Goal: Task Accomplishment & Management: Complete application form

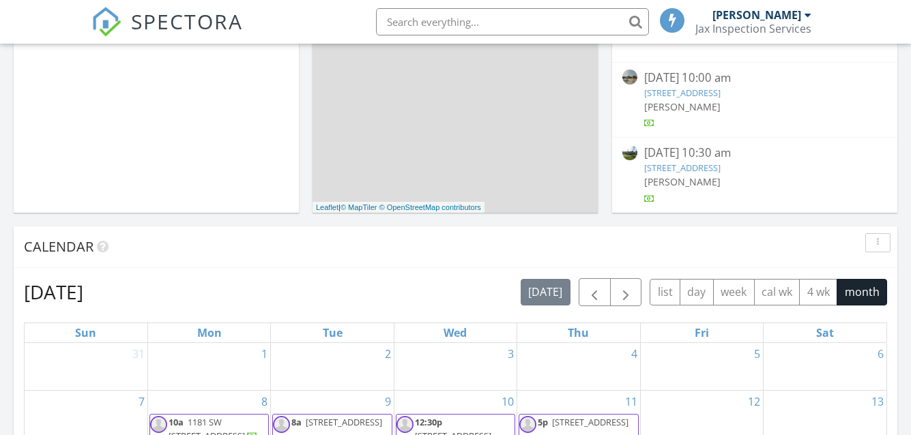
scroll to position [273, 0]
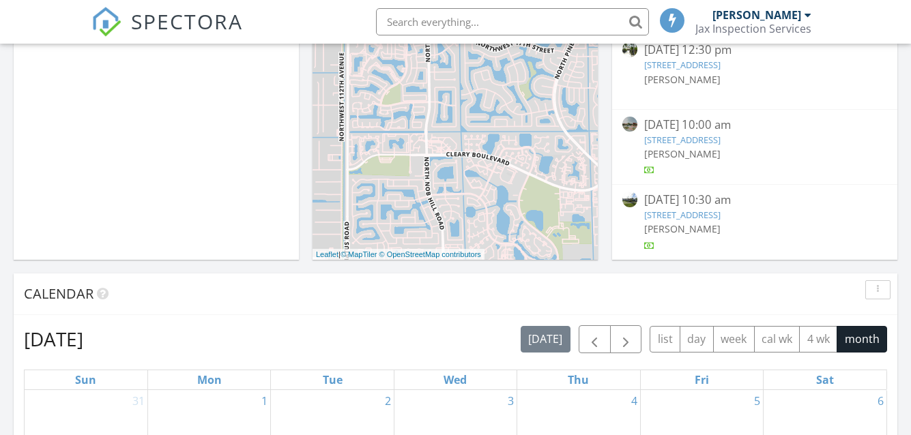
click at [710, 213] on link "6020 SW 93rd Ave, Miami, FL 33173" at bounding box center [682, 215] width 76 height 12
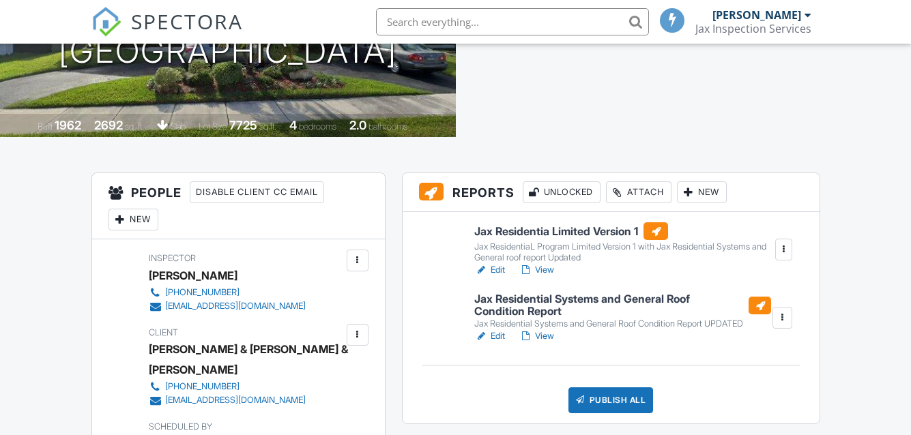
scroll to position [271, 0]
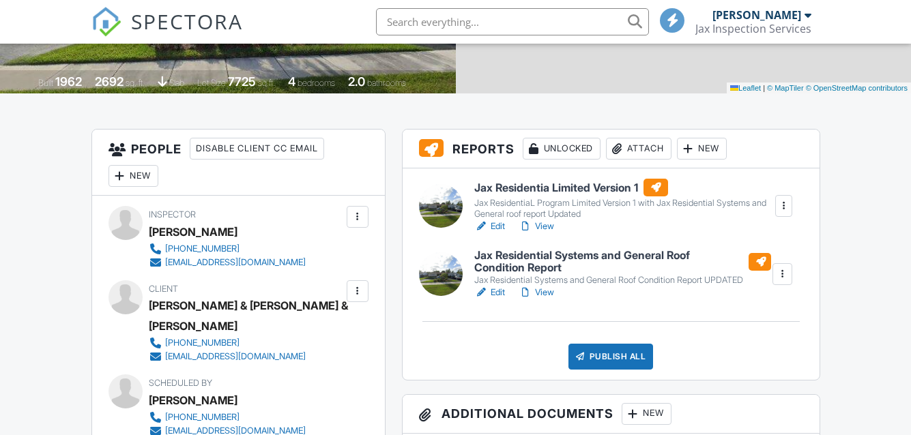
scroll to position [0, 0]
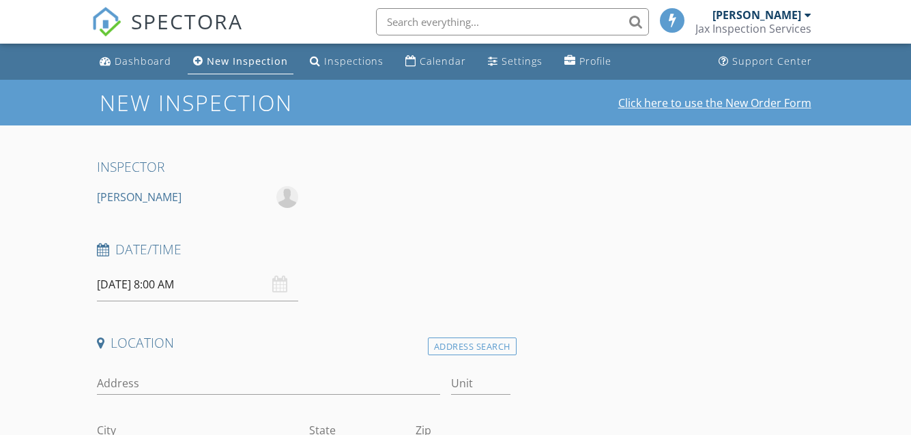
click at [731, 108] on link "Click here to use the New Order Form" at bounding box center [714, 103] width 193 height 11
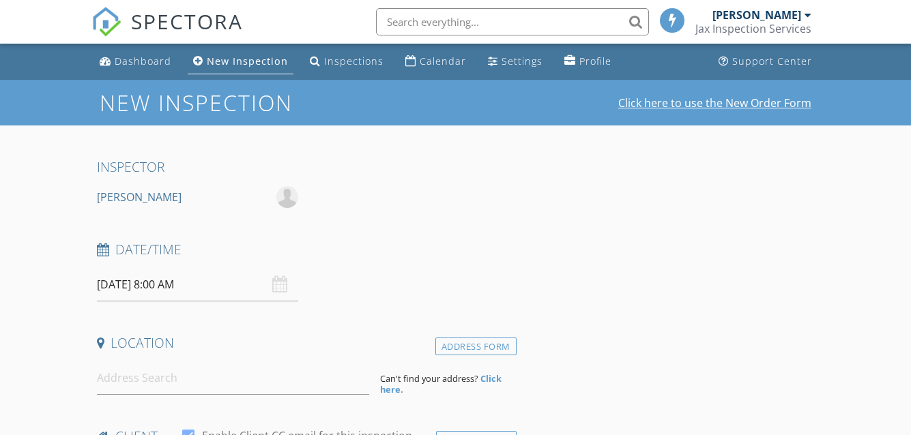
click at [690, 98] on link "Click here to use the New Order Form" at bounding box center [714, 103] width 193 height 11
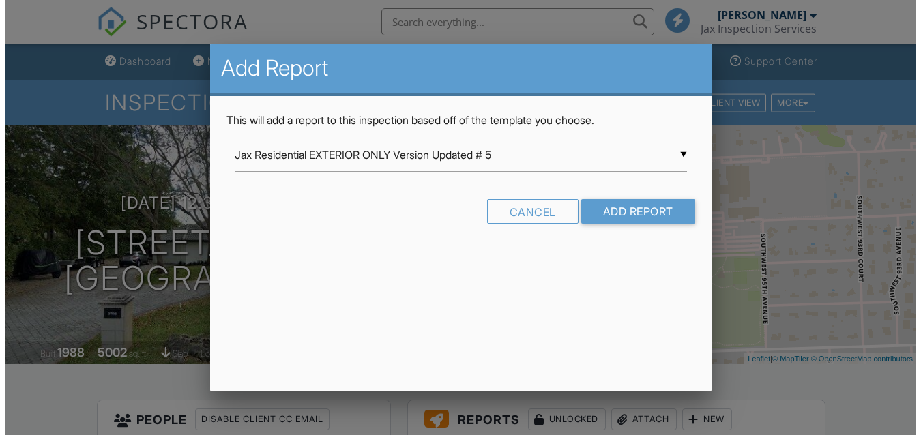
scroll to position [341, 0]
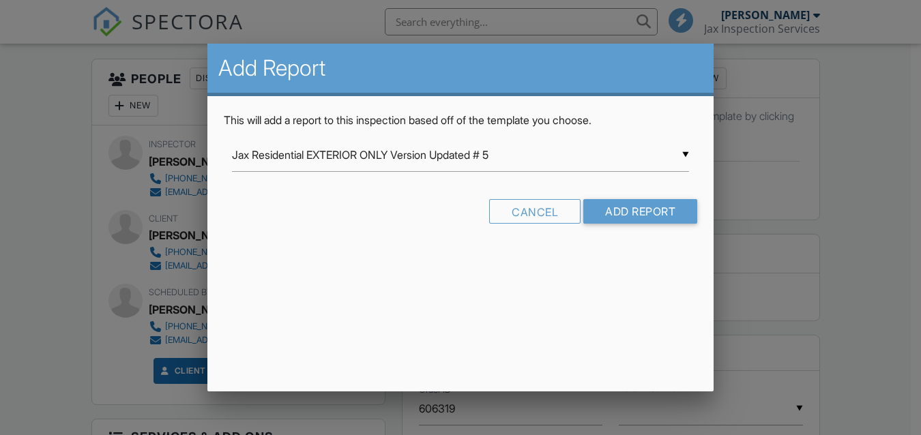
click at [681, 155] on input "Jax Residential EXTERIOR ONLY Version Updated # 5" at bounding box center [461, 154] width 458 height 33
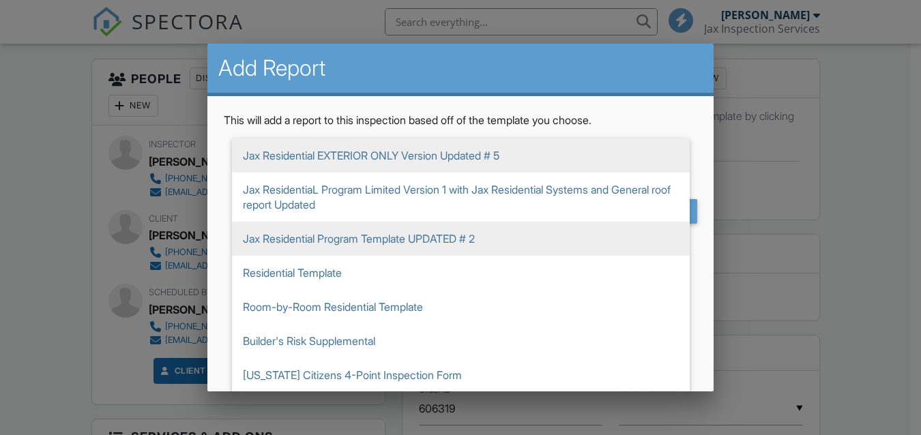
click at [566, 191] on span "Jax ResidentiaL Program Limited Version 1 with Jax Residential Systems and Gene…" at bounding box center [461, 197] width 458 height 49
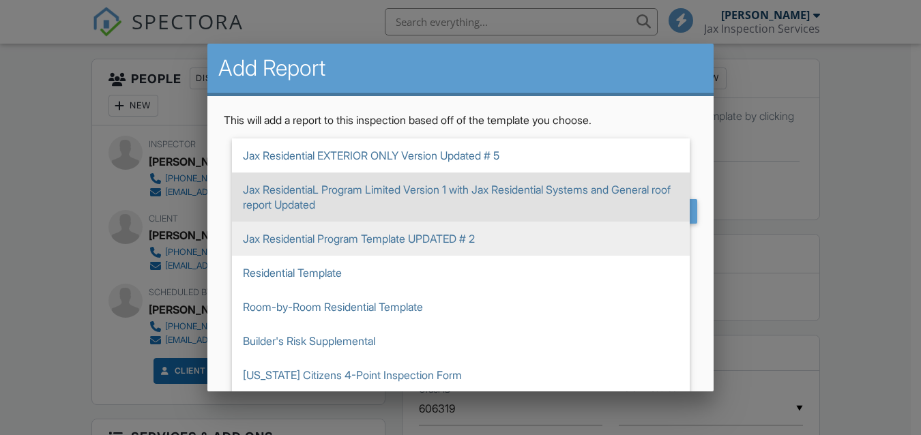
type input "Jax ResidentiaL Program Limited Version 1 with Jax Residential Systems and Gene…"
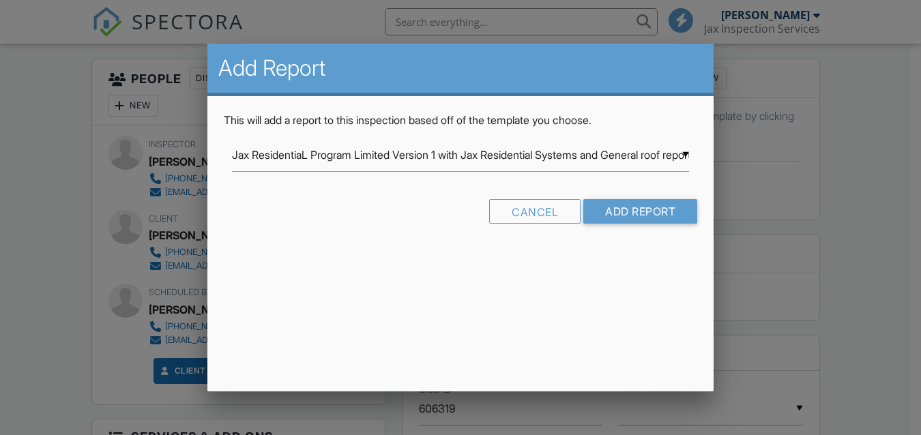
scroll to position [0, 0]
click at [621, 218] on input "Add Report" at bounding box center [640, 211] width 114 height 25
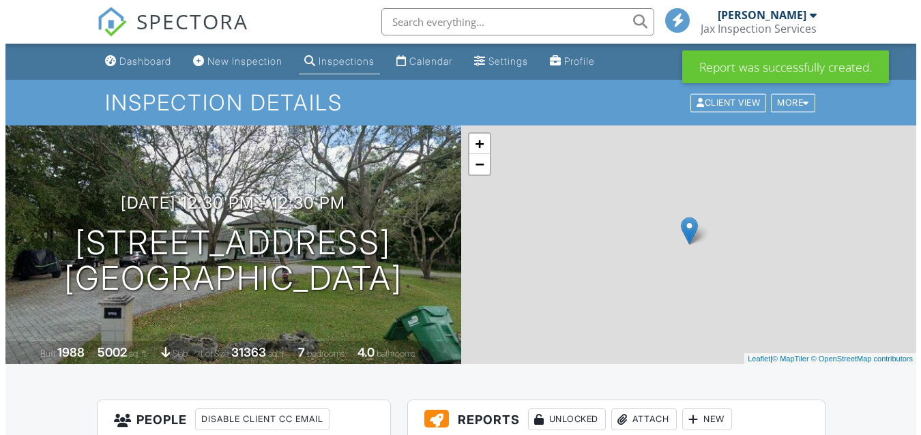
scroll to position [205, 0]
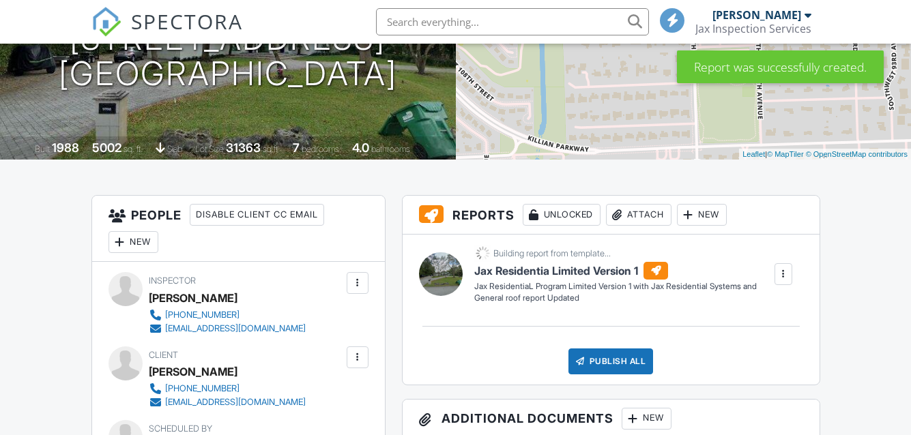
click at [695, 206] on div "New" at bounding box center [702, 215] width 50 height 22
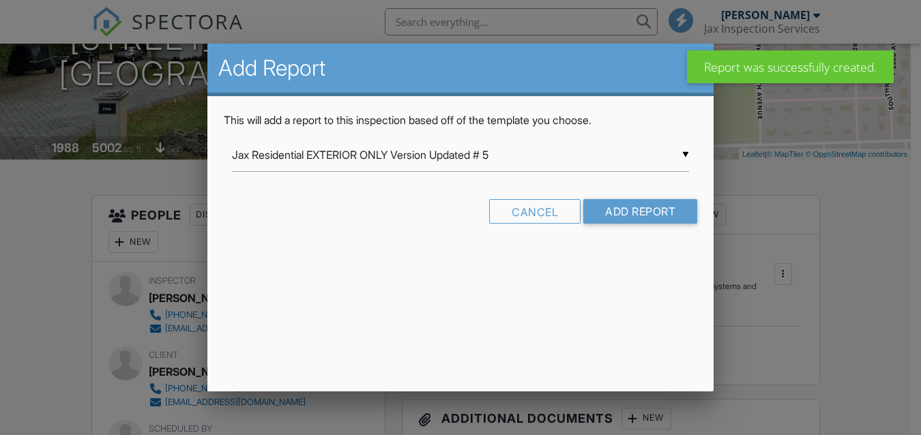
click at [684, 151] on input "Jax Residential EXTERIOR ONLY Version Updated # 5" at bounding box center [461, 154] width 458 height 33
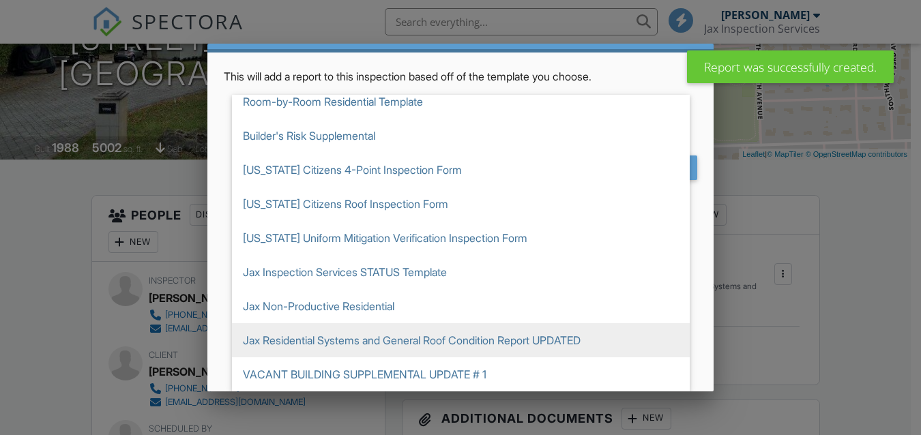
scroll to position [0, 0]
click at [519, 333] on span "Jax Residential Systems and General Roof Condition Report UPDATED" at bounding box center [461, 340] width 458 height 34
type input "Jax Residential Systems and General Roof Condition Report UPDATED"
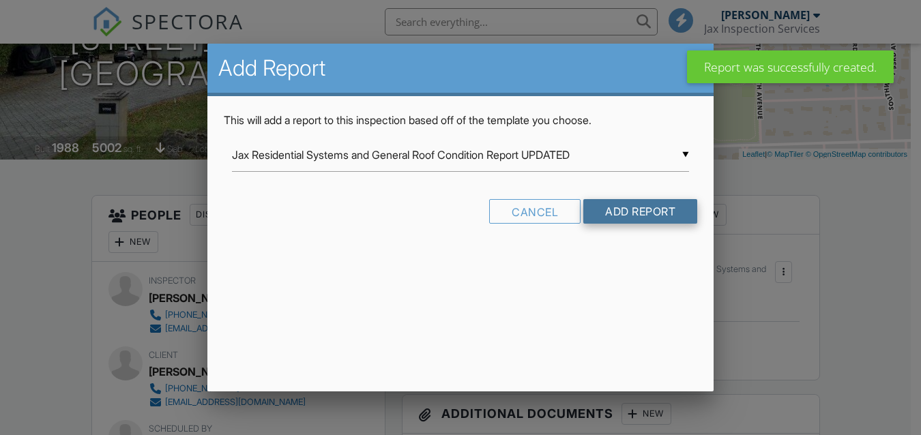
click at [626, 215] on input "Add Report" at bounding box center [640, 211] width 114 height 25
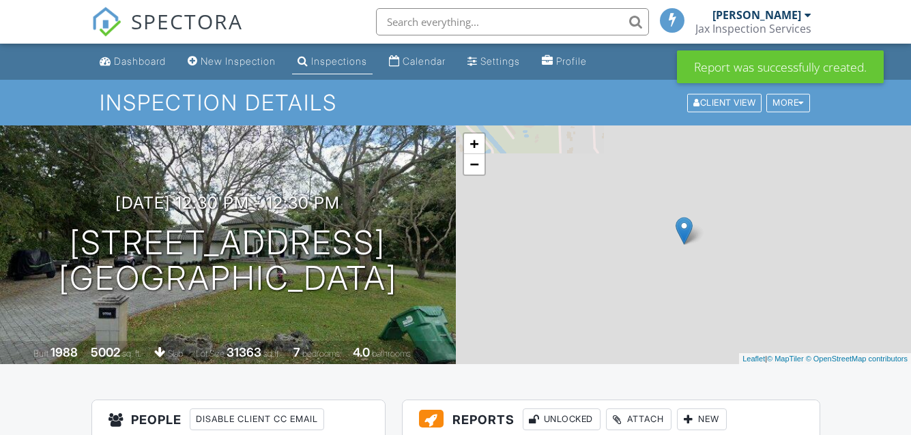
click at [230, 63] on div "New Inspection" at bounding box center [238, 61] width 75 height 12
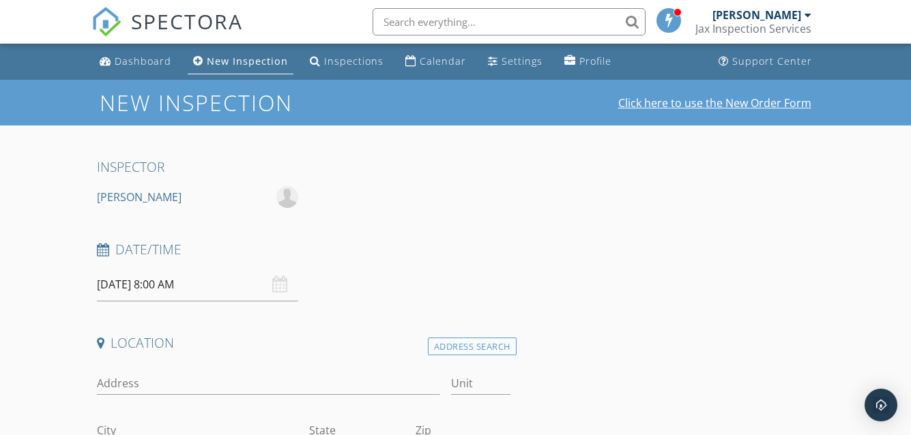
click at [656, 102] on link "Click here to use the New Order Form" at bounding box center [714, 103] width 193 height 11
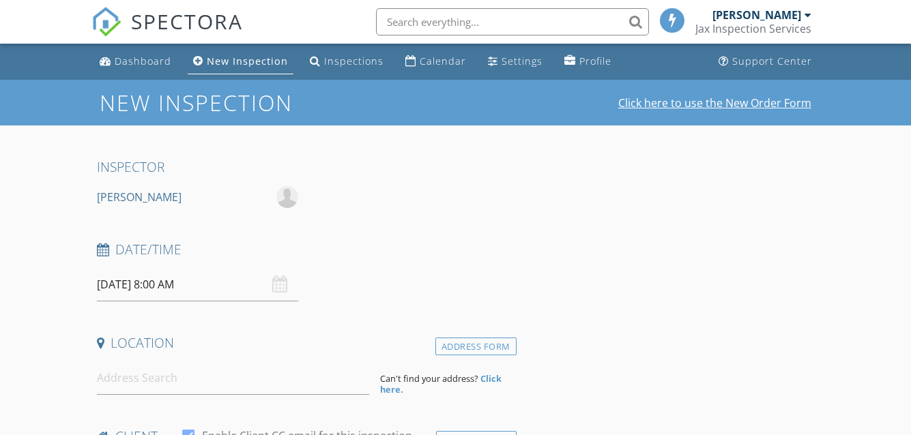
click at [718, 104] on link "Click here to use the New Order Form" at bounding box center [714, 103] width 193 height 11
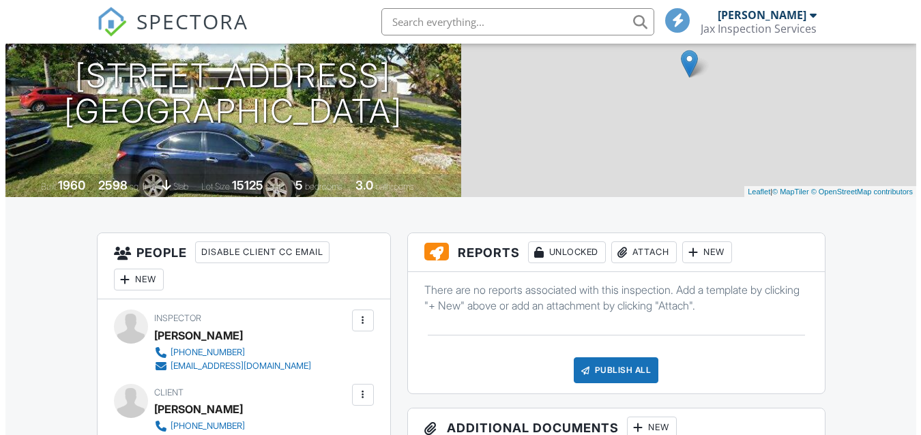
scroll to position [205, 0]
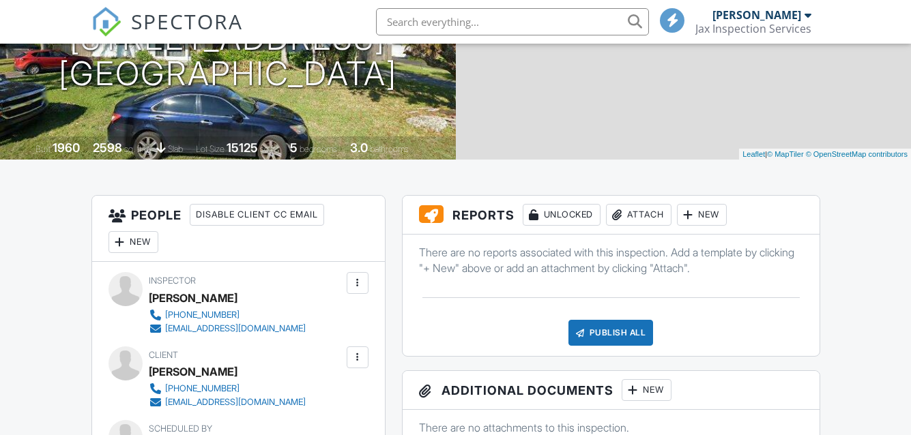
click at [690, 213] on div at bounding box center [689, 215] width 14 height 14
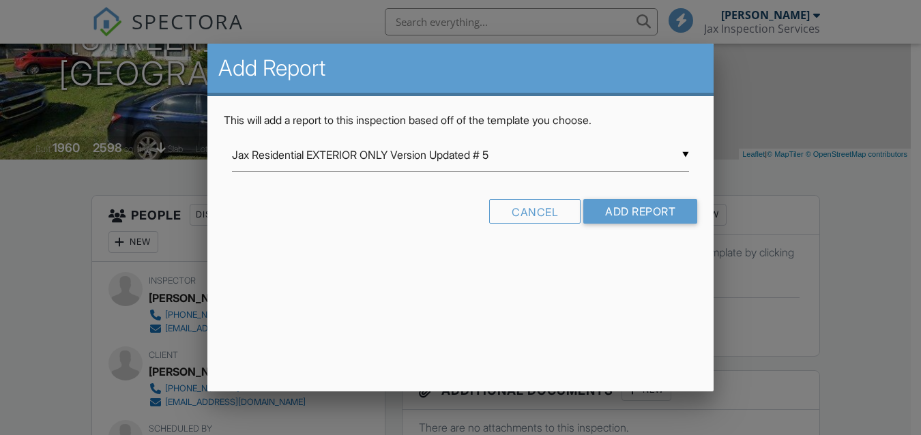
click at [686, 154] on div "▼ Jax Residential EXTERIOR ONLY Version Updated # 5 Jax Residential EXTERIOR ON…" at bounding box center [461, 154] width 458 height 33
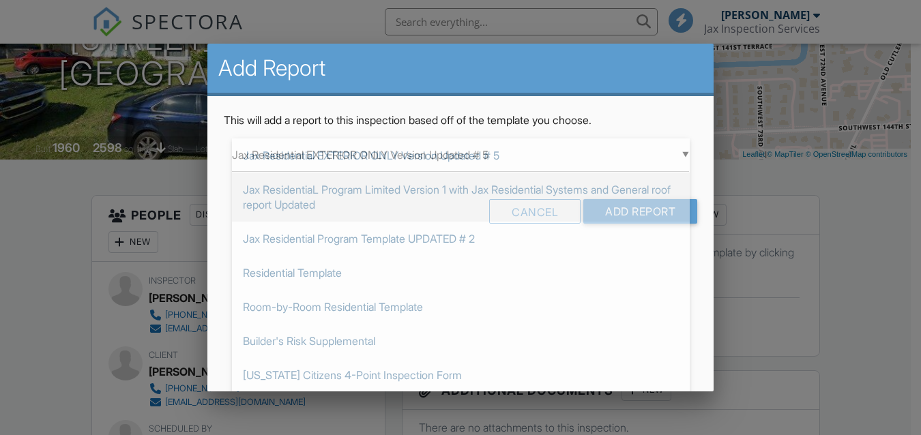
click at [627, 188] on span "Jax ResidentiaL Program Limited Version 1 with Jax Residential Systems and Gene…" at bounding box center [461, 197] width 458 height 49
type input "Jax ResidentiaL Program Limited Version 1 with Jax Residential Systems and Gene…"
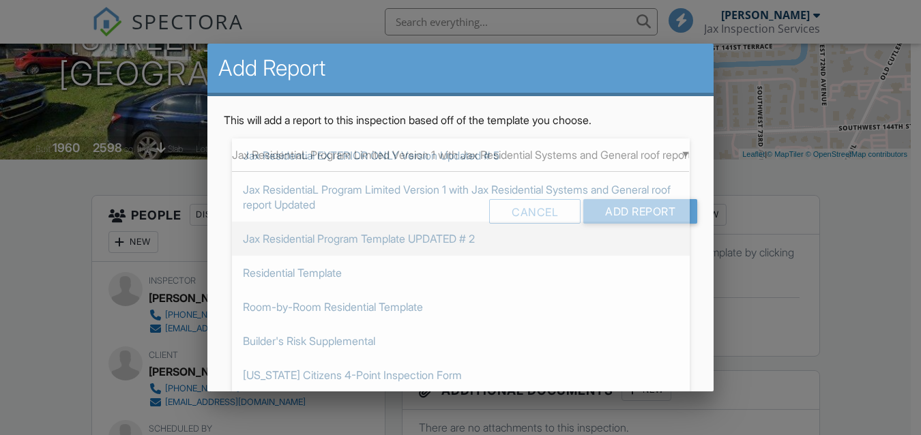
scroll to position [0, 0]
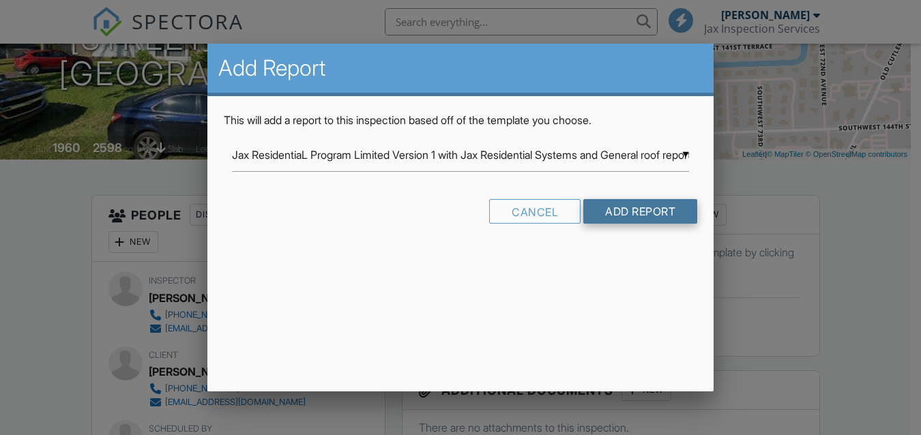
click at [646, 211] on input "Add Report" at bounding box center [640, 211] width 114 height 25
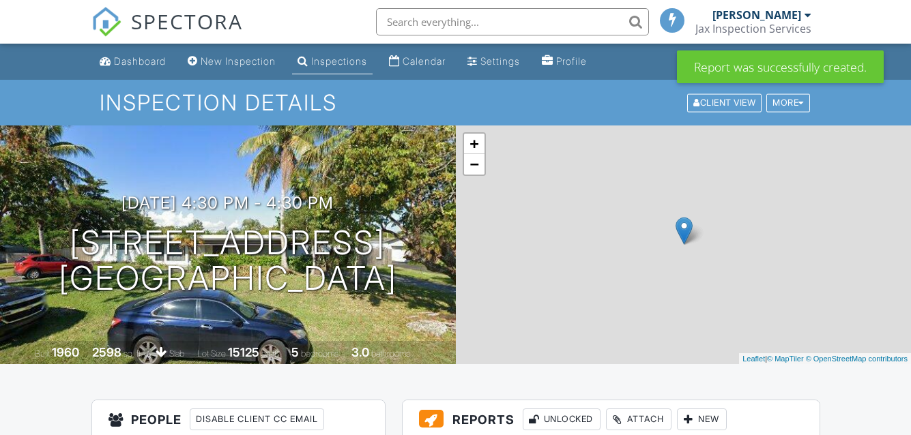
click at [701, 409] on div "New" at bounding box center [702, 420] width 50 height 22
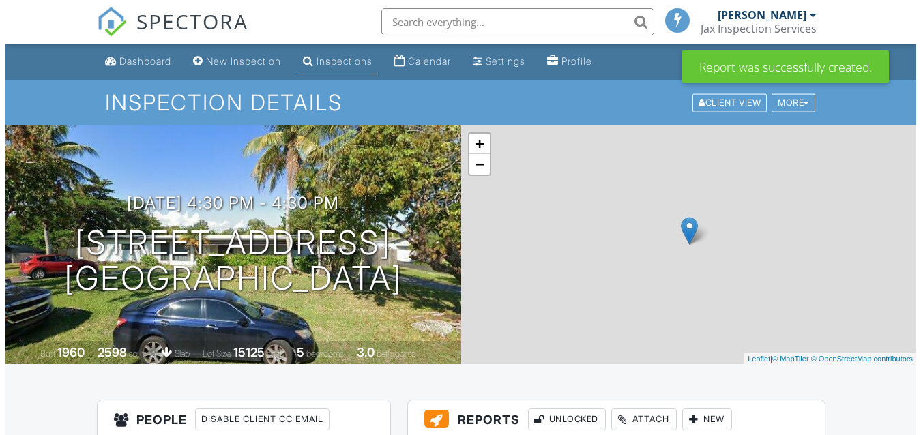
scroll to position [205, 0]
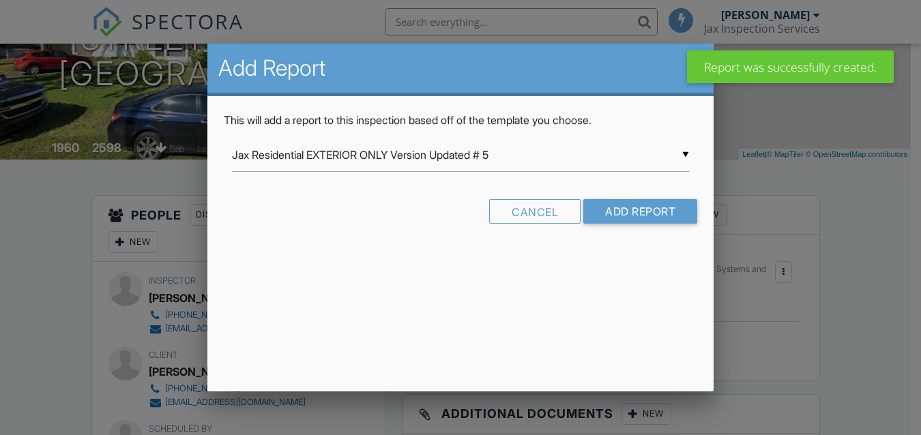
click at [686, 154] on input "Jax Residential EXTERIOR ONLY Version Updated # 5" at bounding box center [461, 154] width 458 height 33
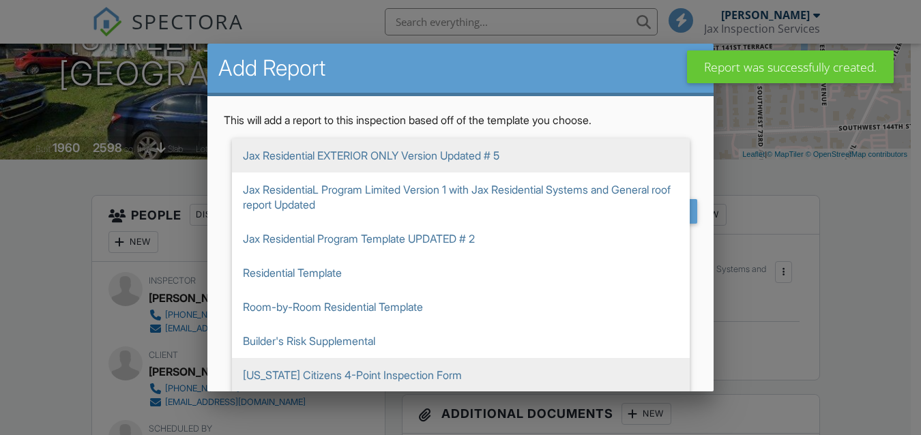
scroll to position [162, 0]
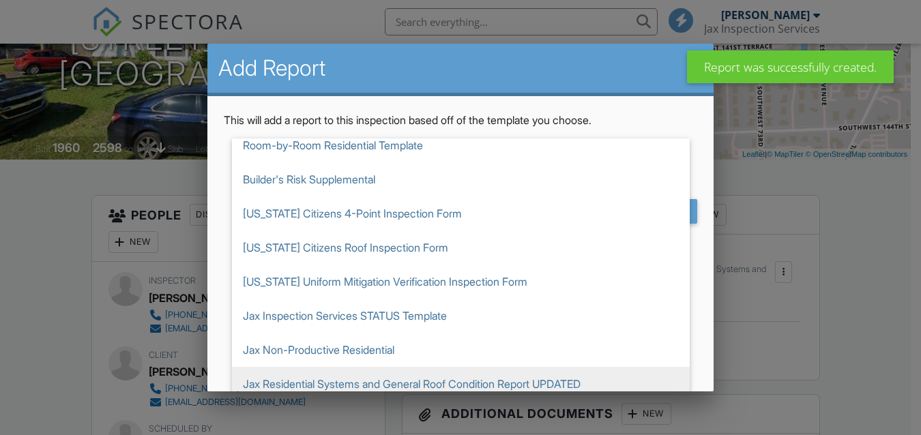
click at [550, 378] on span "Jax Residential Systems and General Roof Condition Report UPDATED" at bounding box center [461, 384] width 458 height 34
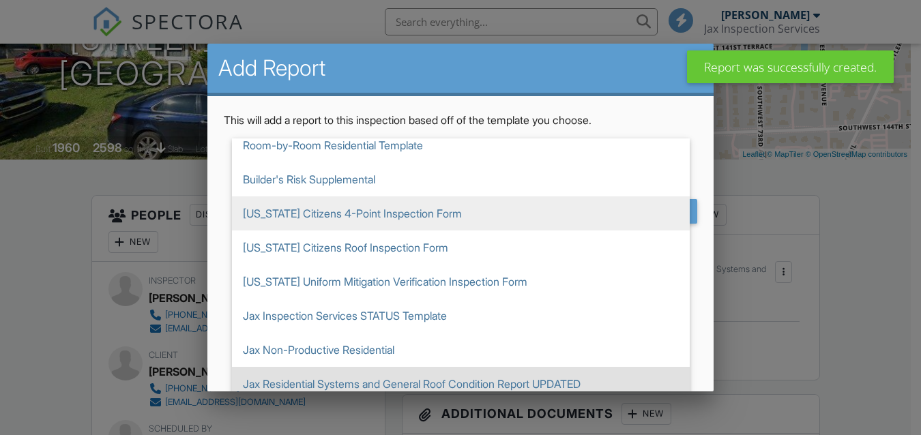
click at [627, 214] on span "[US_STATE] Citizens 4-Point Inspection Form" at bounding box center [461, 213] width 458 height 34
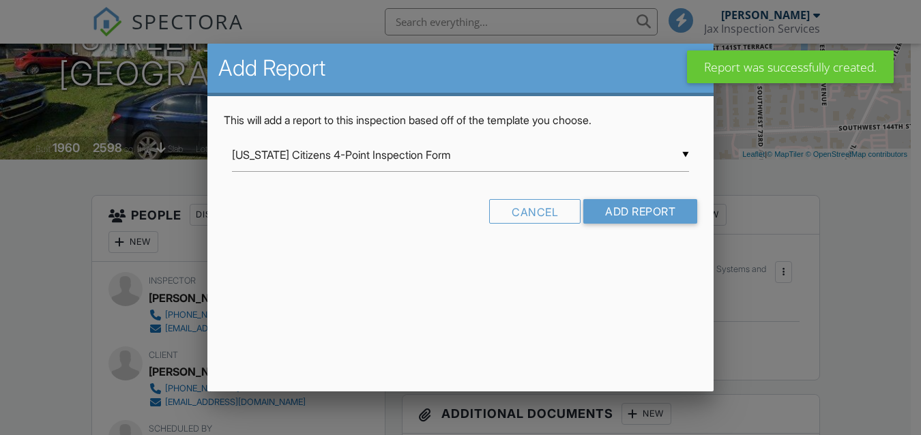
scroll to position [0, 0]
click at [682, 154] on input "[US_STATE] Citizens 4-Point Inspection Form" at bounding box center [461, 154] width 458 height 33
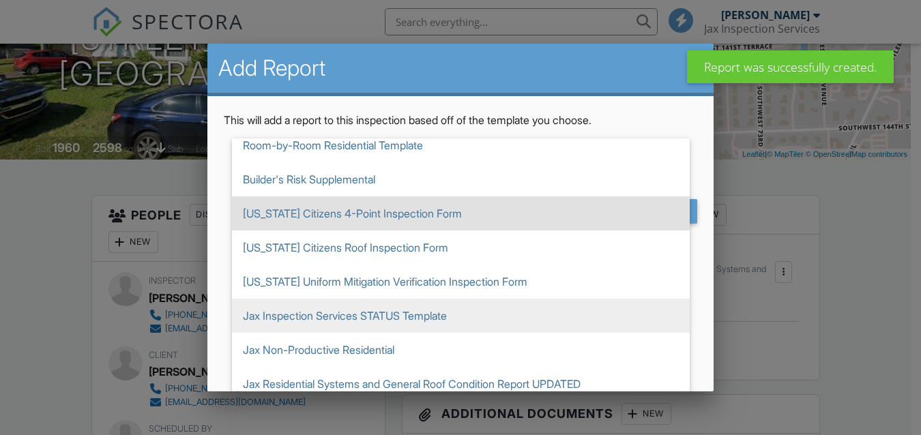
scroll to position [44, 0]
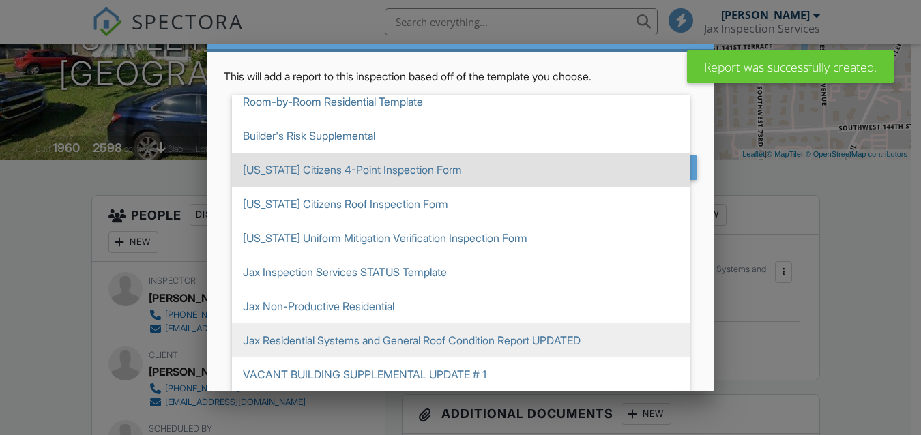
click at [484, 340] on span "Jax Residential Systems and General Roof Condition Report UPDATED" at bounding box center [461, 340] width 458 height 34
type input "Jax Residential Systems and General Roof Condition Report UPDATED"
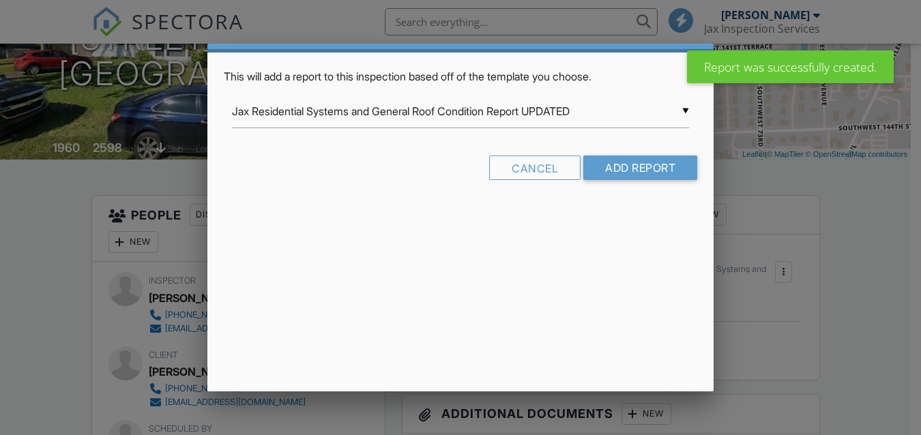
scroll to position [0, 0]
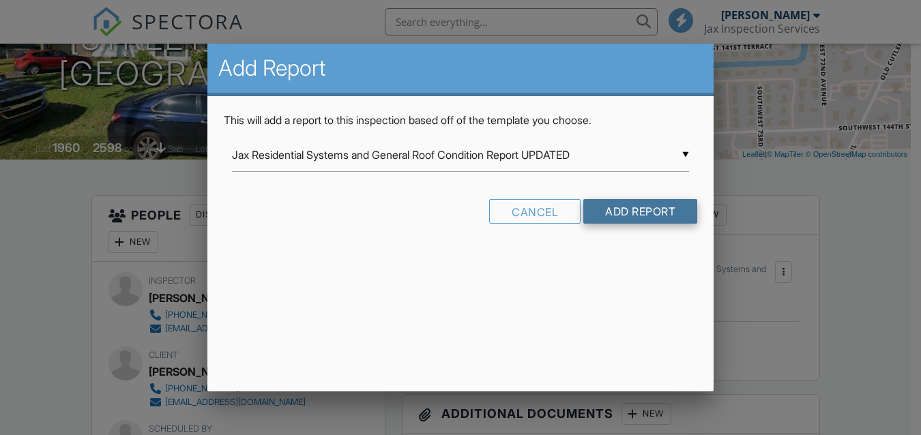
click at [619, 202] on input "Add Report" at bounding box center [640, 211] width 114 height 25
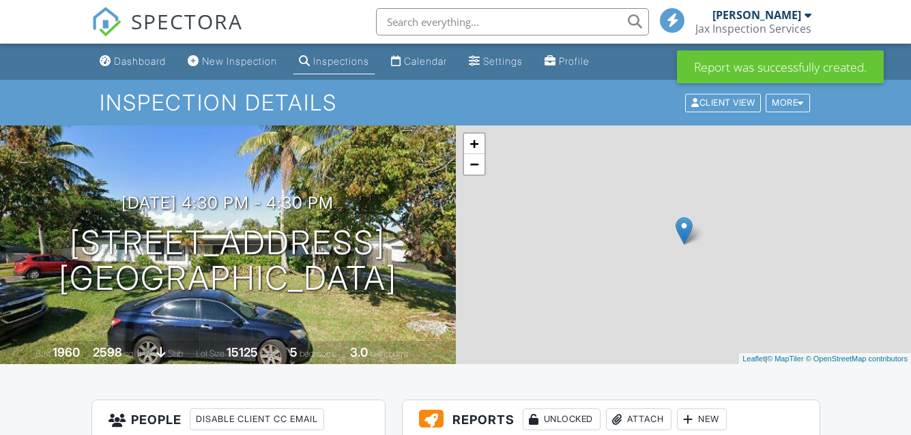
click at [234, 69] on link "New Inspection" at bounding box center [232, 61] width 100 height 25
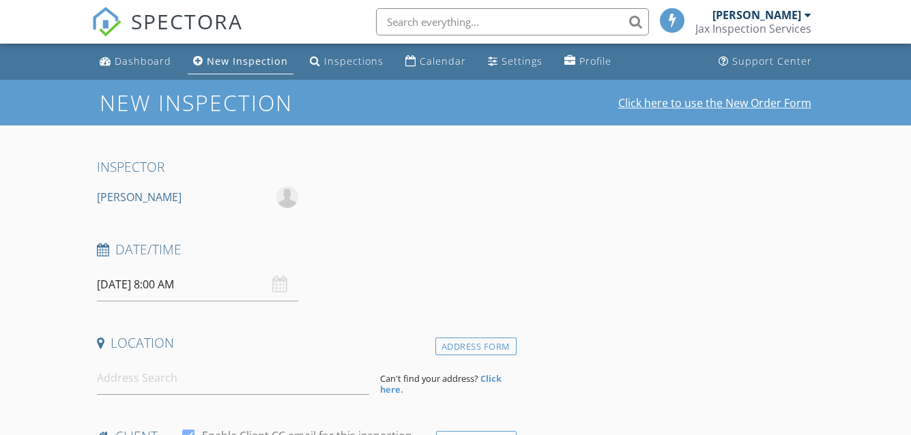
click at [675, 108] on link "Click here to use the New Order Form" at bounding box center [714, 103] width 193 height 11
